Goal: Information Seeking & Learning: Learn about a topic

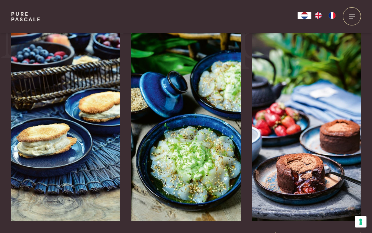
scroll to position [1146, 0]
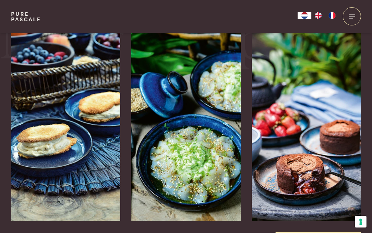
click at [262, 150] on img at bounding box center [306, 118] width 109 height 206
click at [261, 156] on img at bounding box center [306, 118] width 109 height 206
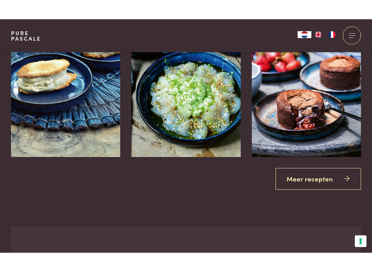
scroll to position [1230, 0]
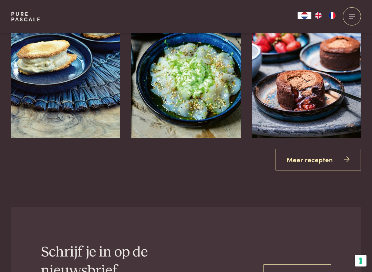
click at [320, 151] on link "Meer recepten" at bounding box center [318, 160] width 86 height 22
click at [321, 149] on link "Meer recepten" at bounding box center [318, 160] width 86 height 22
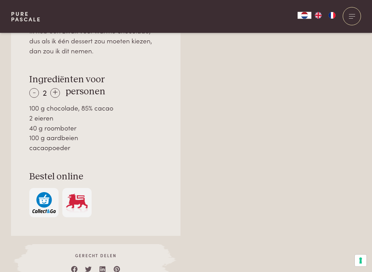
scroll to position [484, 0]
click at [145, 233] on div at bounding box center [95, 269] width 127 height 10
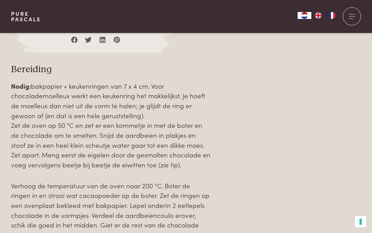
scroll to position [708, 0]
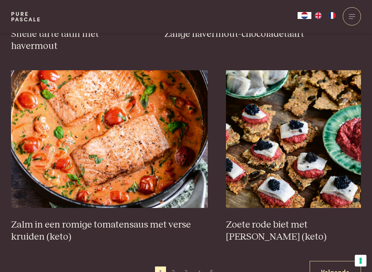
scroll to position [1172, 0]
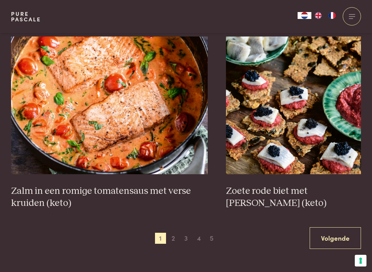
click at [345, 227] on link "Volgende" at bounding box center [334, 238] width 51 height 22
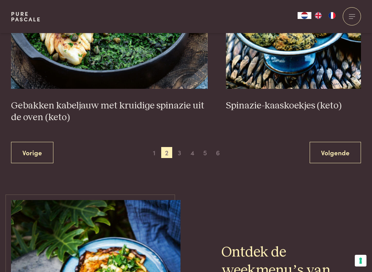
click at [337, 153] on link "Volgende" at bounding box center [334, 153] width 51 height 22
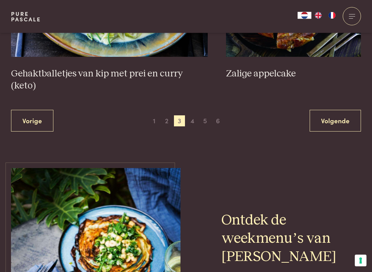
scroll to position [1347, 0]
